Goal: Transaction & Acquisition: Purchase product/service

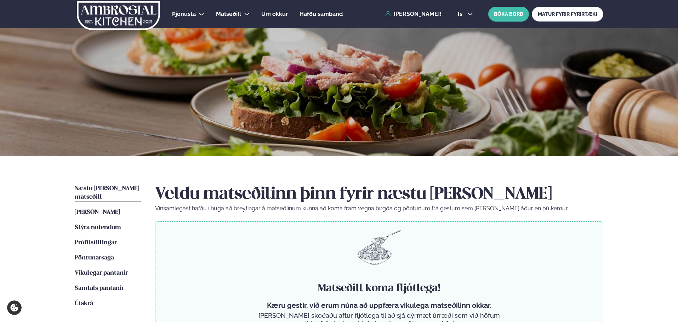
scroll to position [106, 0]
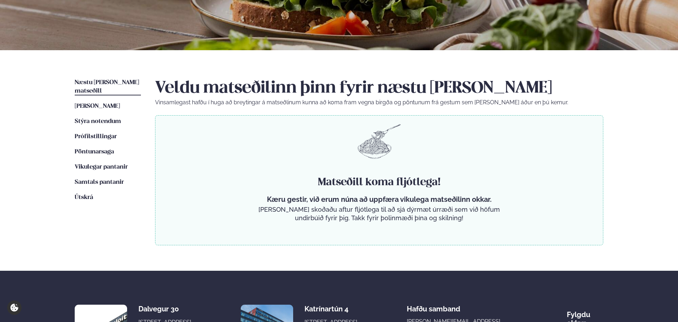
click at [115, 85] on span "Næstu [PERSON_NAME] matseðill" at bounding box center [107, 87] width 64 height 15
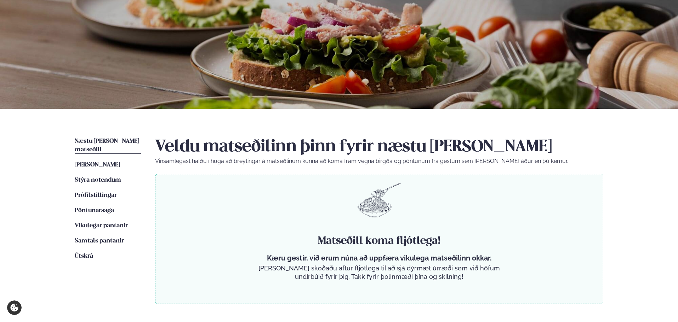
scroll to position [0, 0]
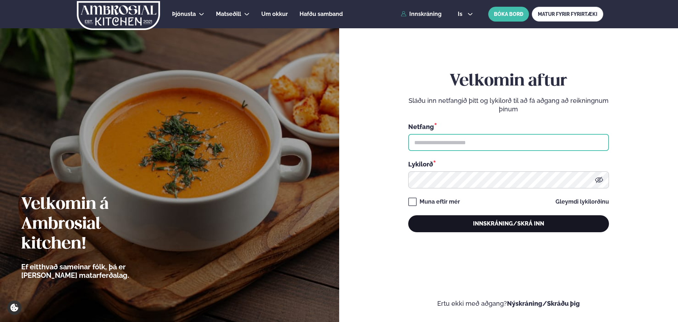
type input "**********"
click at [529, 218] on button "Innskráning/Skrá inn" at bounding box center [508, 223] width 201 height 17
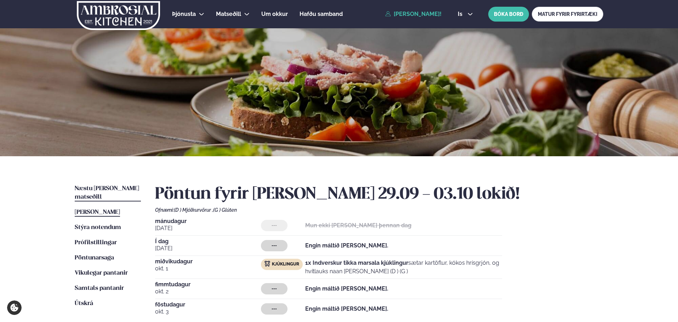
click at [86, 186] on span "Næstu [PERSON_NAME] matseðill" at bounding box center [107, 193] width 64 height 15
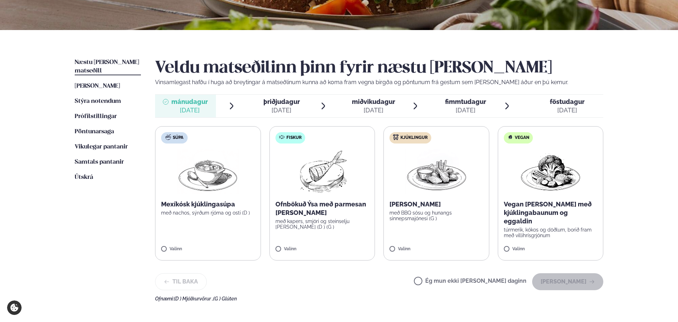
scroll to position [142, 0]
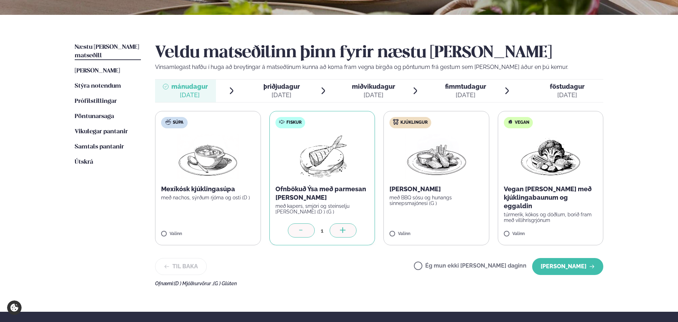
drag, startPoint x: 564, startPoint y: 263, endPoint x: 547, endPoint y: 246, distance: 24.0
click at [564, 263] on button "[PERSON_NAME]" at bounding box center [567, 266] width 71 height 17
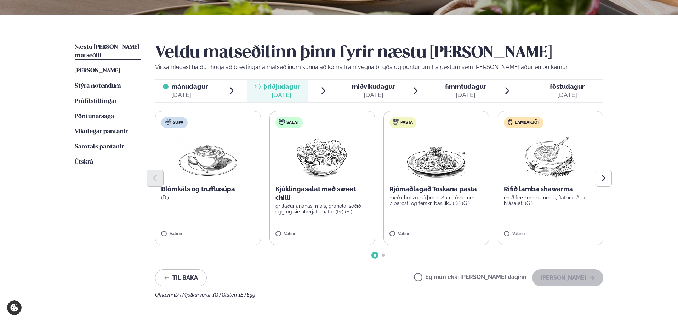
click at [380, 92] on div "[DATE]" at bounding box center [373, 95] width 43 height 8
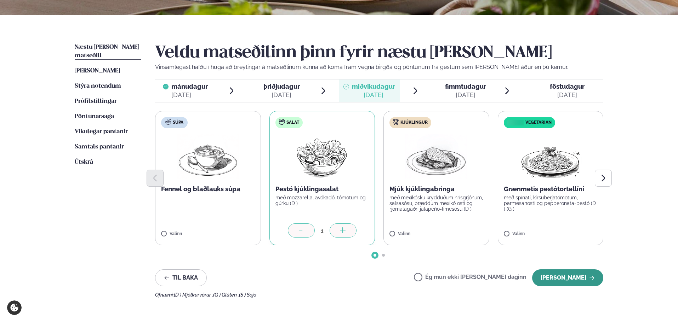
click at [575, 276] on button "[PERSON_NAME]" at bounding box center [567, 278] width 71 height 17
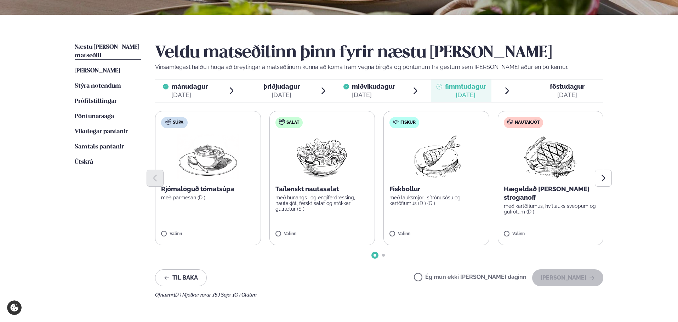
click at [352, 88] on span "miðvikudagur" at bounding box center [373, 86] width 43 height 7
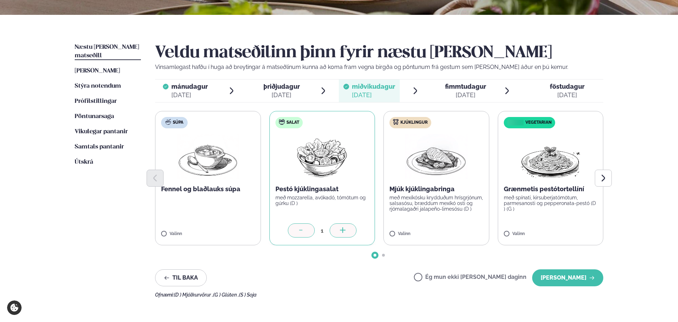
click at [387, 230] on label "Kjúklingur Mjúk kjúklingabringa með mexíkósku krydduðum hrísgrjónum, salsasósu,…" at bounding box center [436, 178] width 106 height 134
click at [303, 228] on icon at bounding box center [301, 231] width 7 height 7
click at [303, 233] on icon at bounding box center [301, 231] width 7 height 7
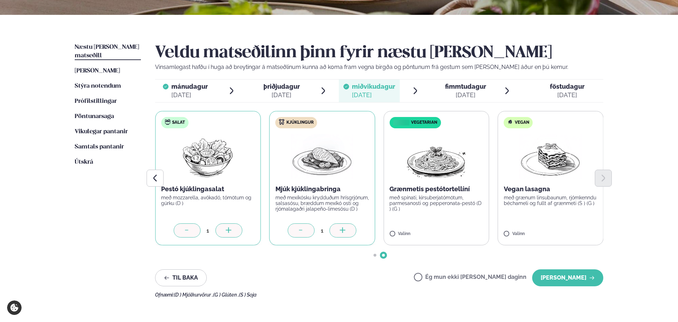
click at [185, 232] on icon at bounding box center [186, 231] width 7 height 7
click at [564, 280] on button "[PERSON_NAME]" at bounding box center [567, 278] width 71 height 17
